Goal: Information Seeking & Learning: Learn about a topic

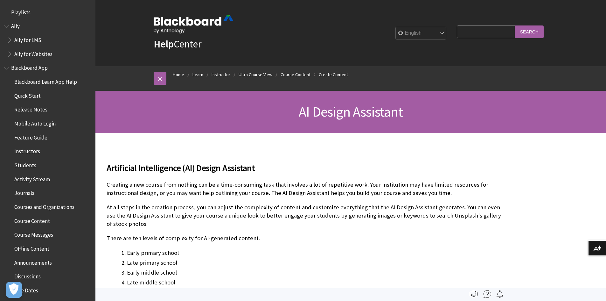
click at [466, 35] on input "Search Query" at bounding box center [486, 31] width 58 height 12
type input "AI virtual assistant"
click at [515, 25] on input "Search" at bounding box center [529, 31] width 29 height 12
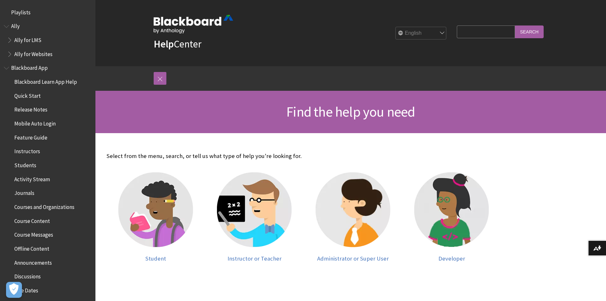
click at [480, 31] on input "Search Query" at bounding box center [486, 31] width 58 height 12
type input "Virtual assistant"
click at [515, 25] on input "Search" at bounding box center [529, 31] width 29 height 12
click at [531, 32] on input "Search" at bounding box center [529, 31] width 29 height 12
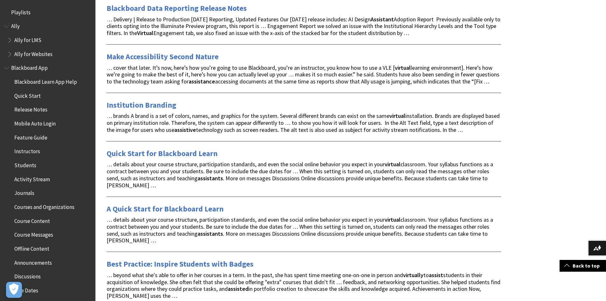
scroll to position [223, 0]
